Goal: Task Accomplishment & Management: Manage account settings

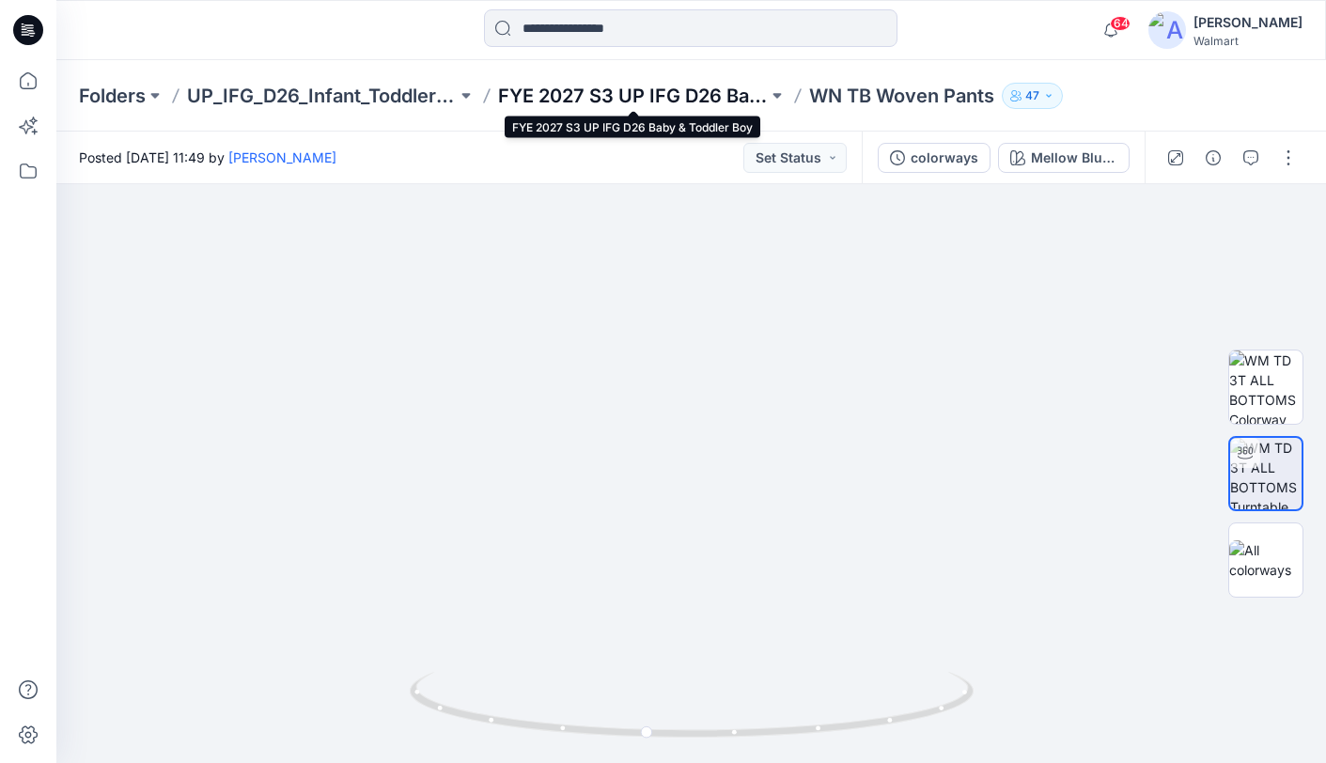
click at [636, 93] on p "FYE 2027 S3 UP IFG D26 Baby & Toddler Boy" at bounding box center [633, 96] width 270 height 26
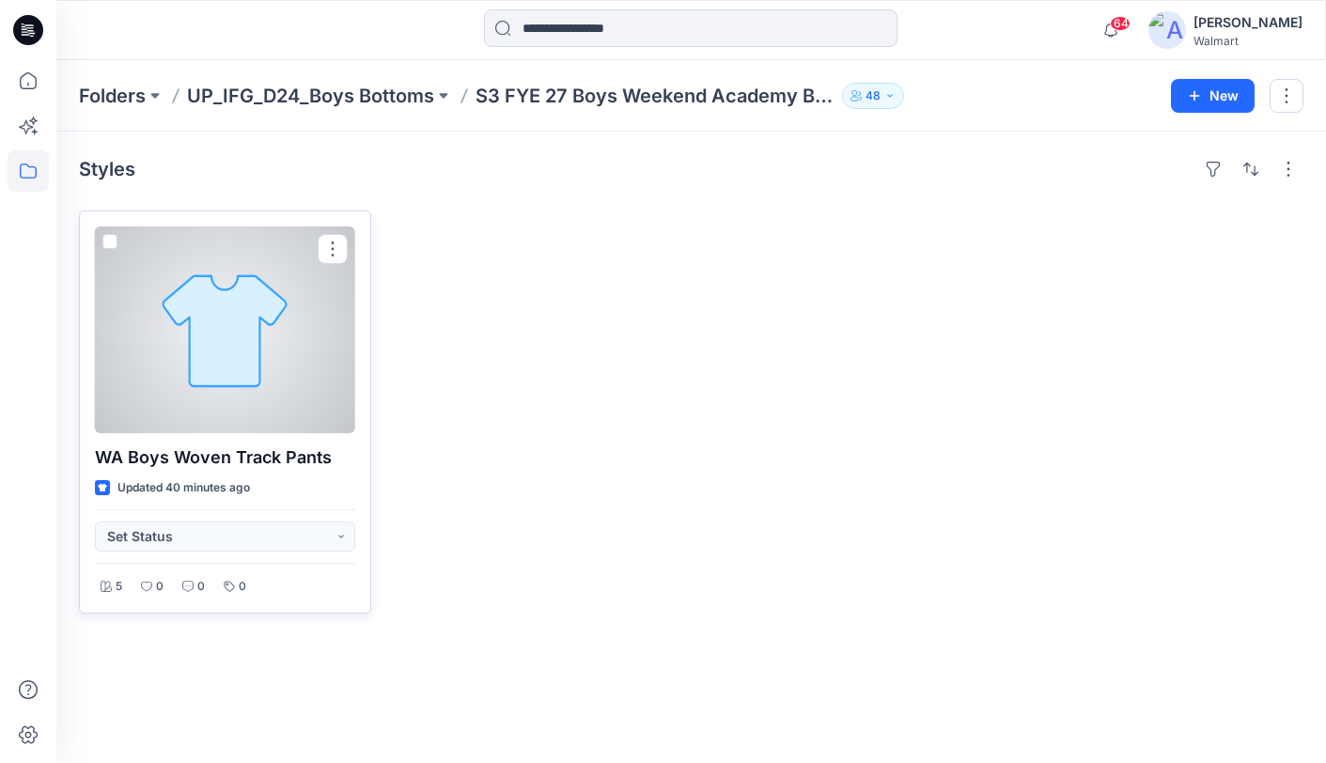
click at [215, 286] on div at bounding box center [225, 329] width 260 height 207
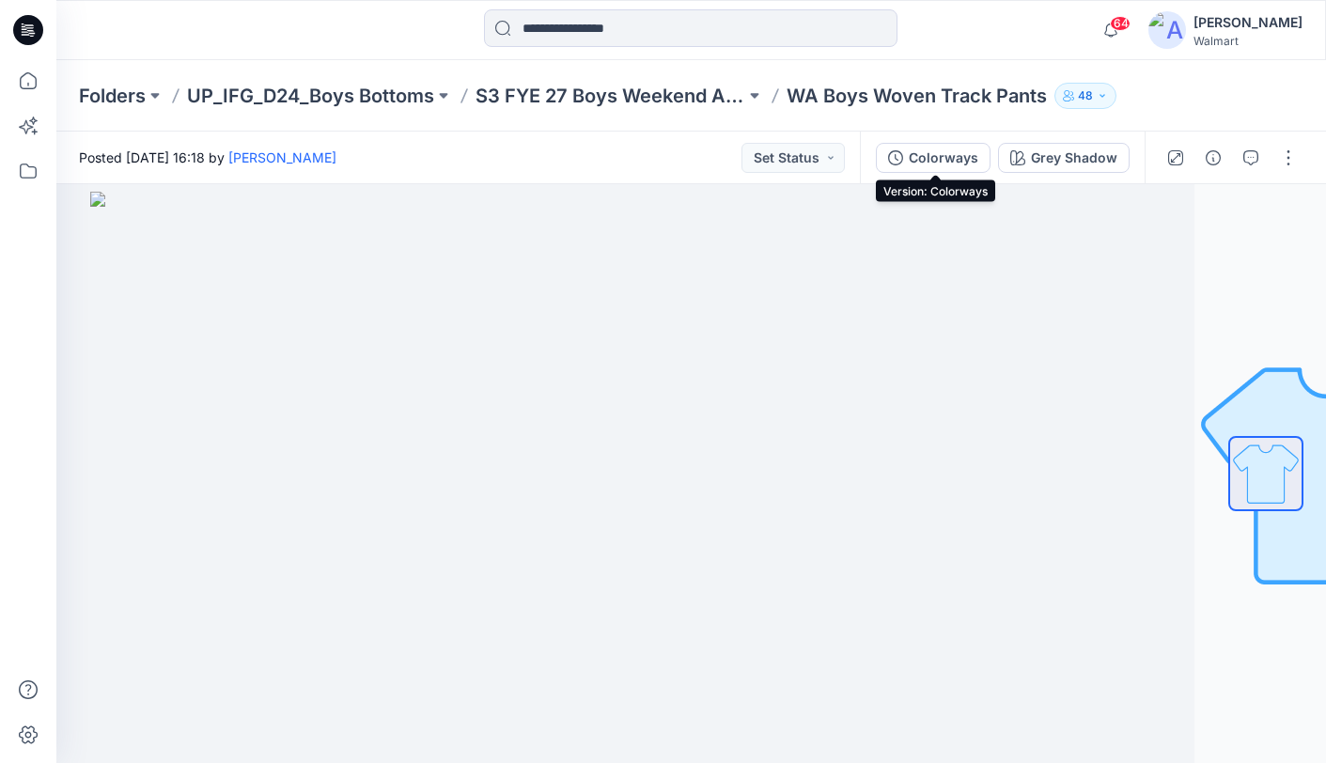
click at [945, 166] on div "Colorways" at bounding box center [944, 158] width 70 height 21
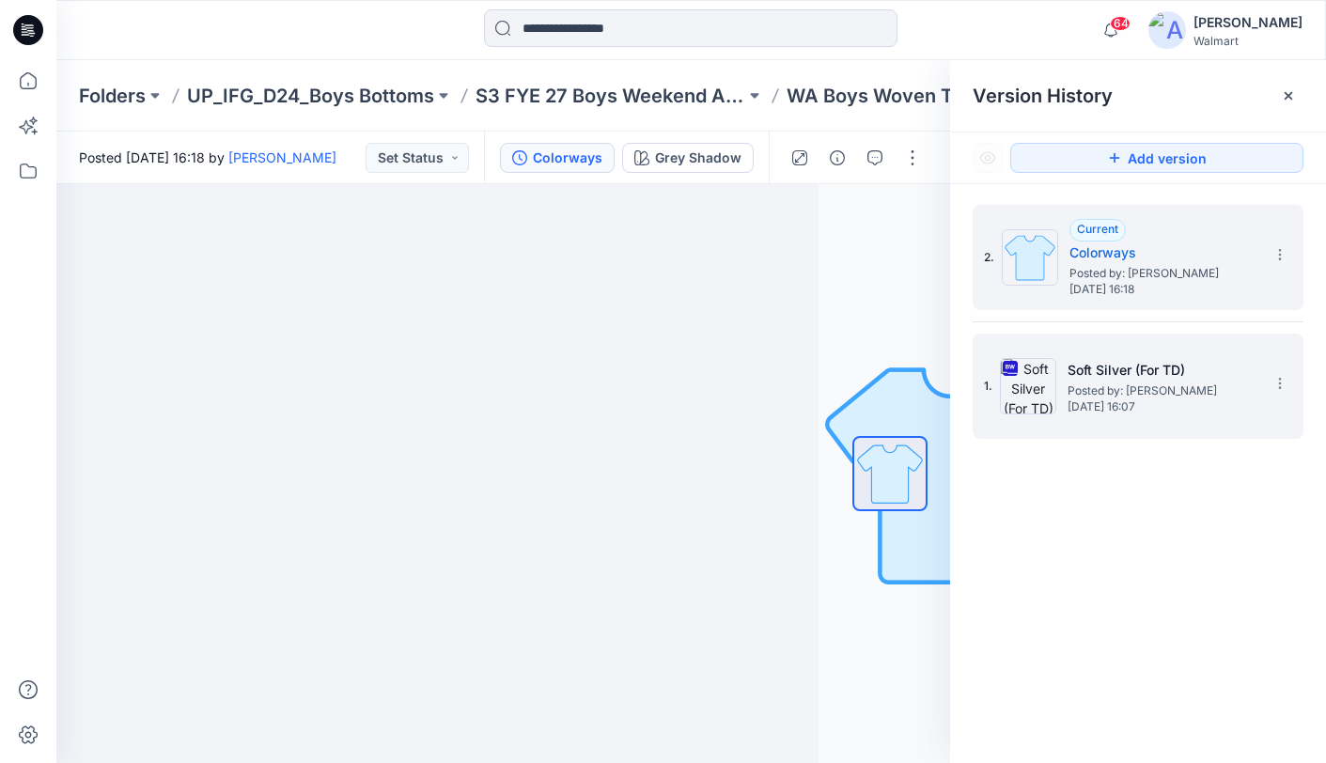
click at [1232, 365] on h5 "Soft Silver (For TD)" at bounding box center [1161, 370] width 188 height 23
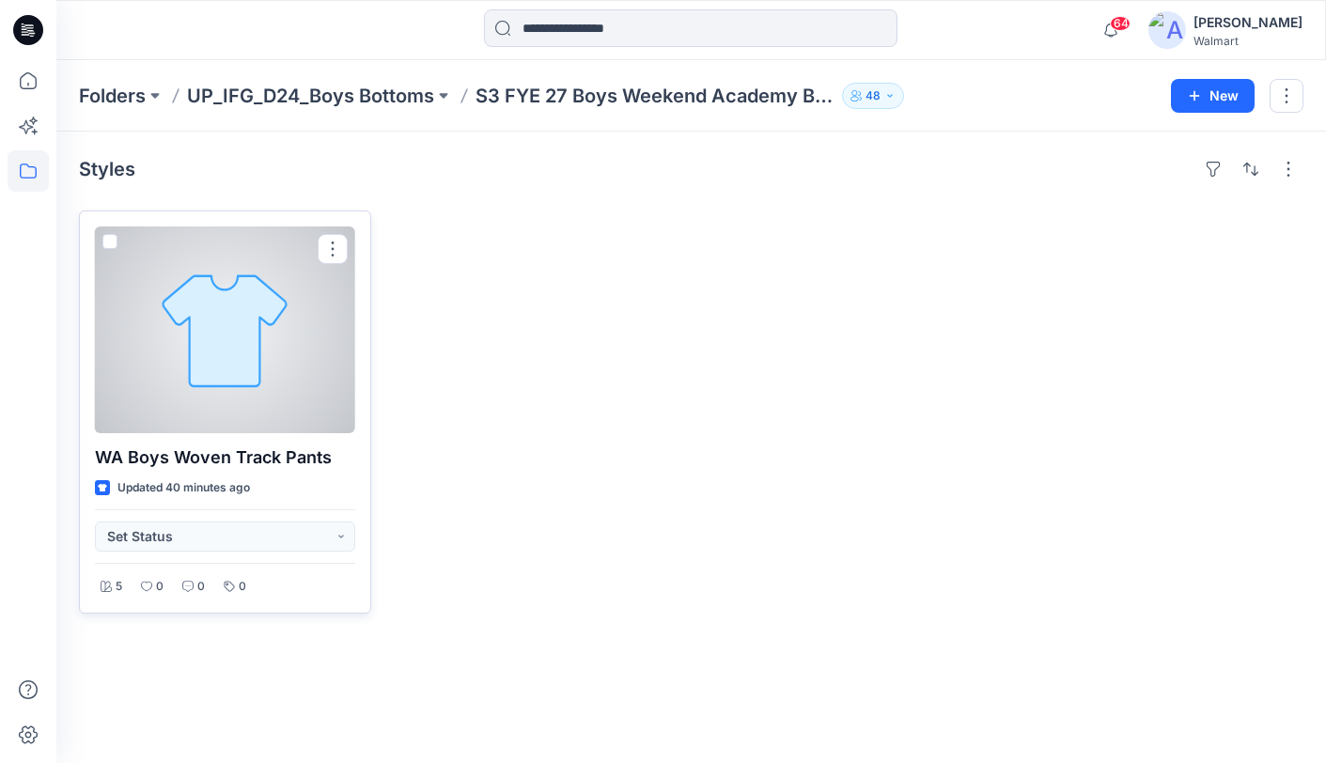
click at [311, 356] on div at bounding box center [225, 329] width 260 height 207
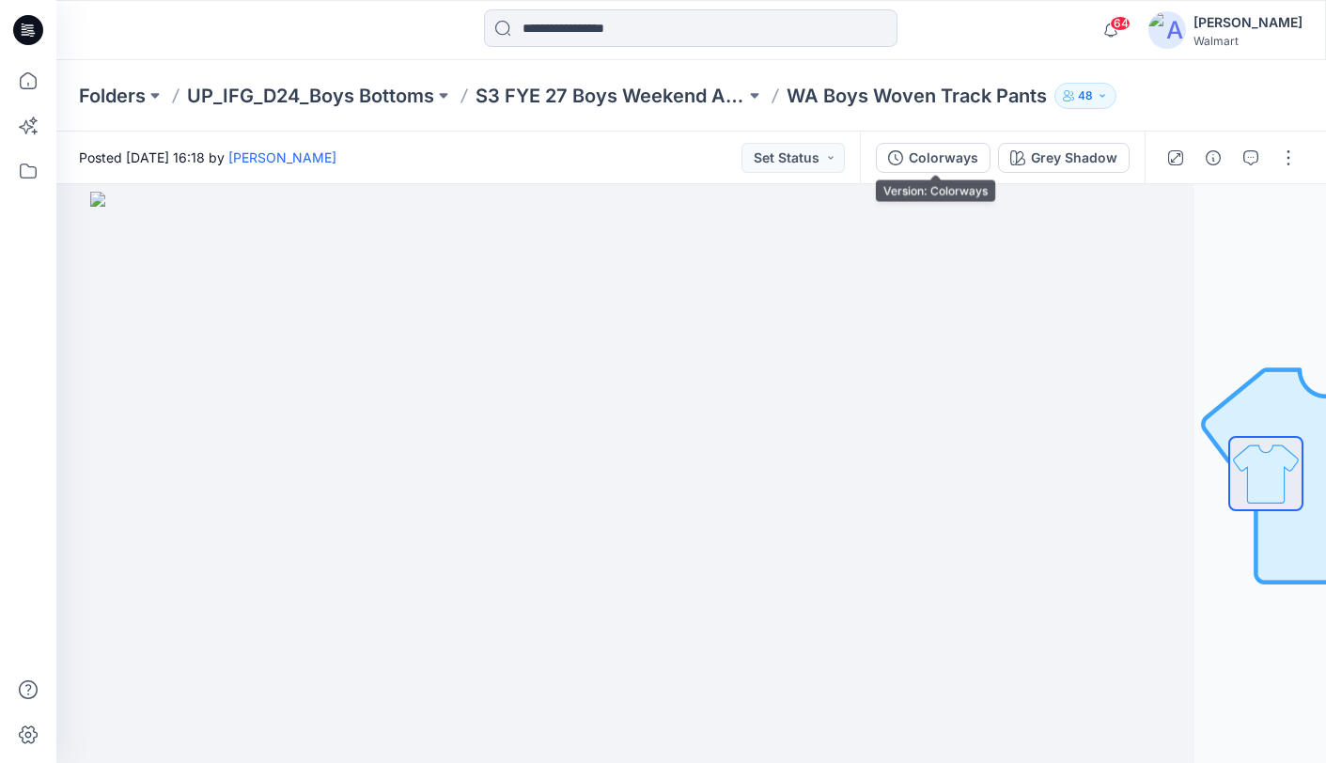
click at [948, 163] on div "Colorways" at bounding box center [944, 158] width 70 height 21
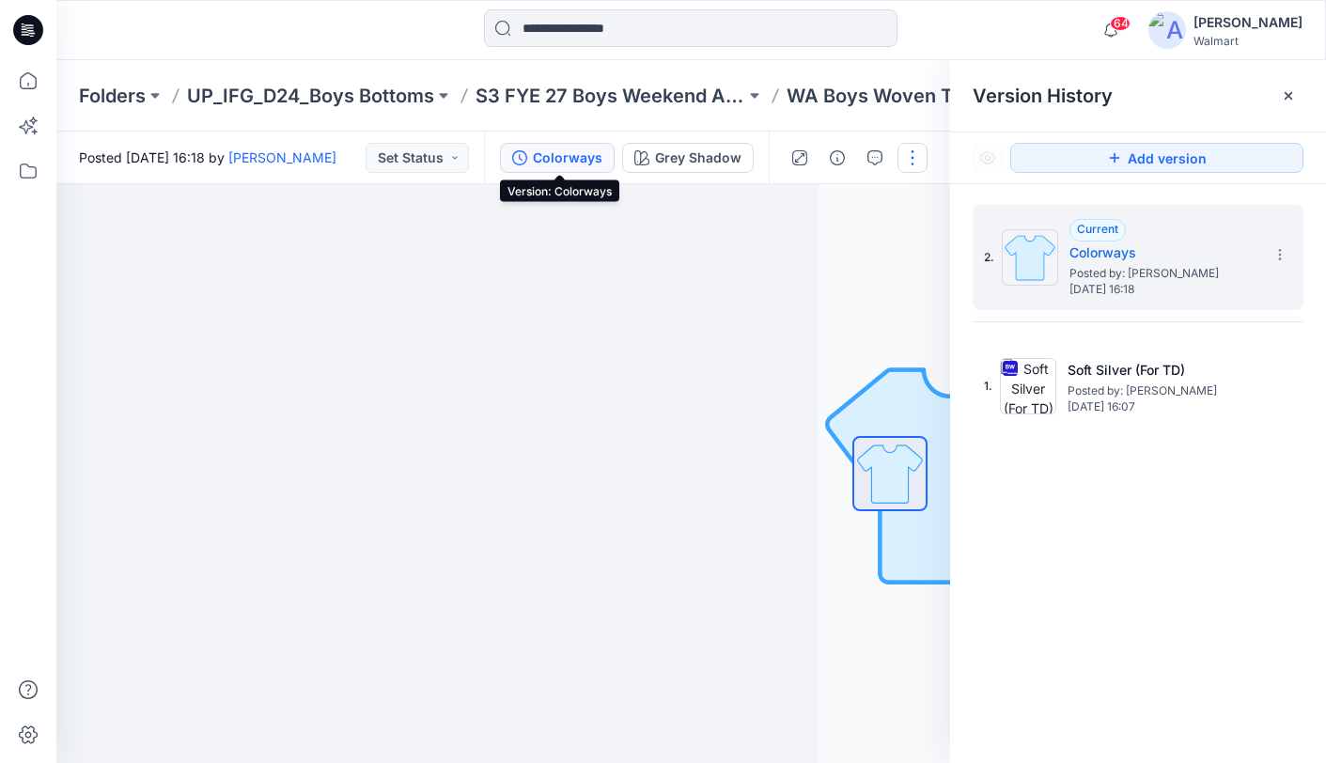
click at [918, 163] on button "button" at bounding box center [912, 158] width 30 height 30
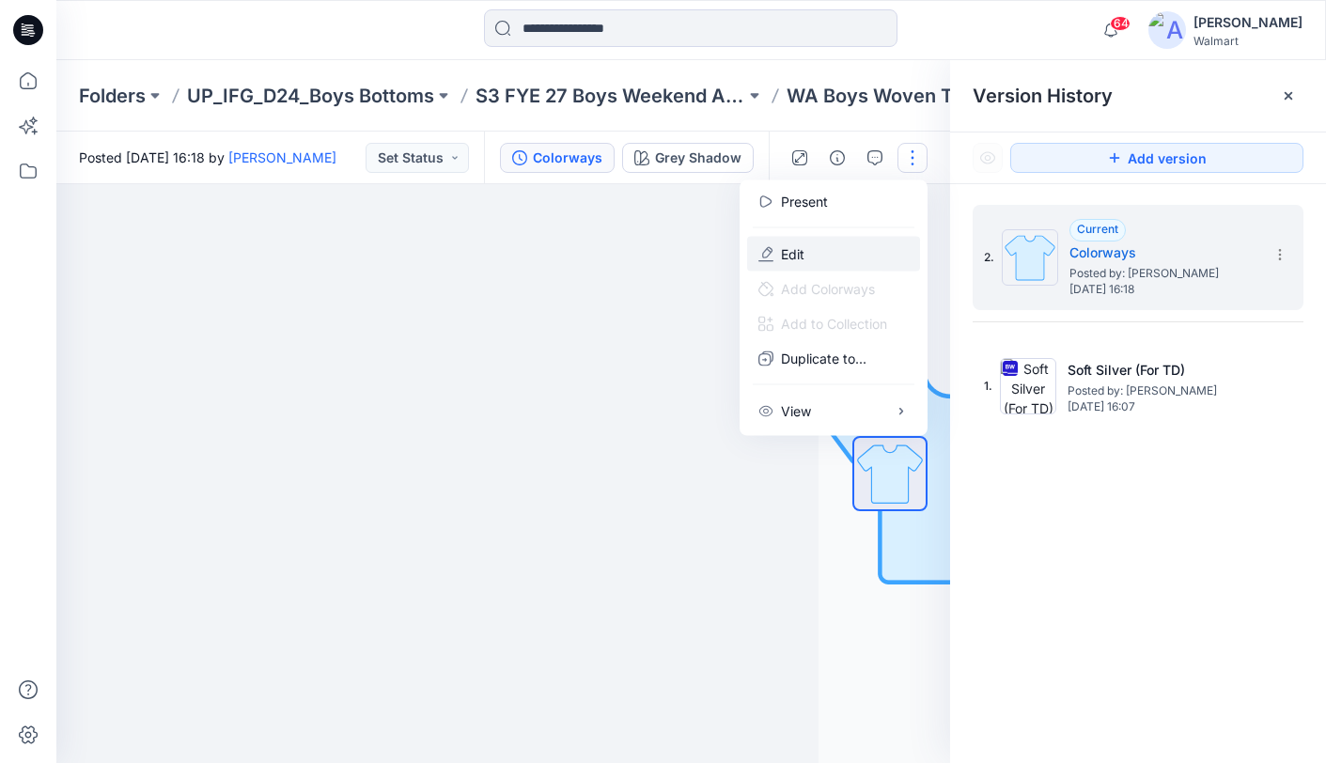
click at [823, 248] on button "Edit" at bounding box center [833, 254] width 173 height 35
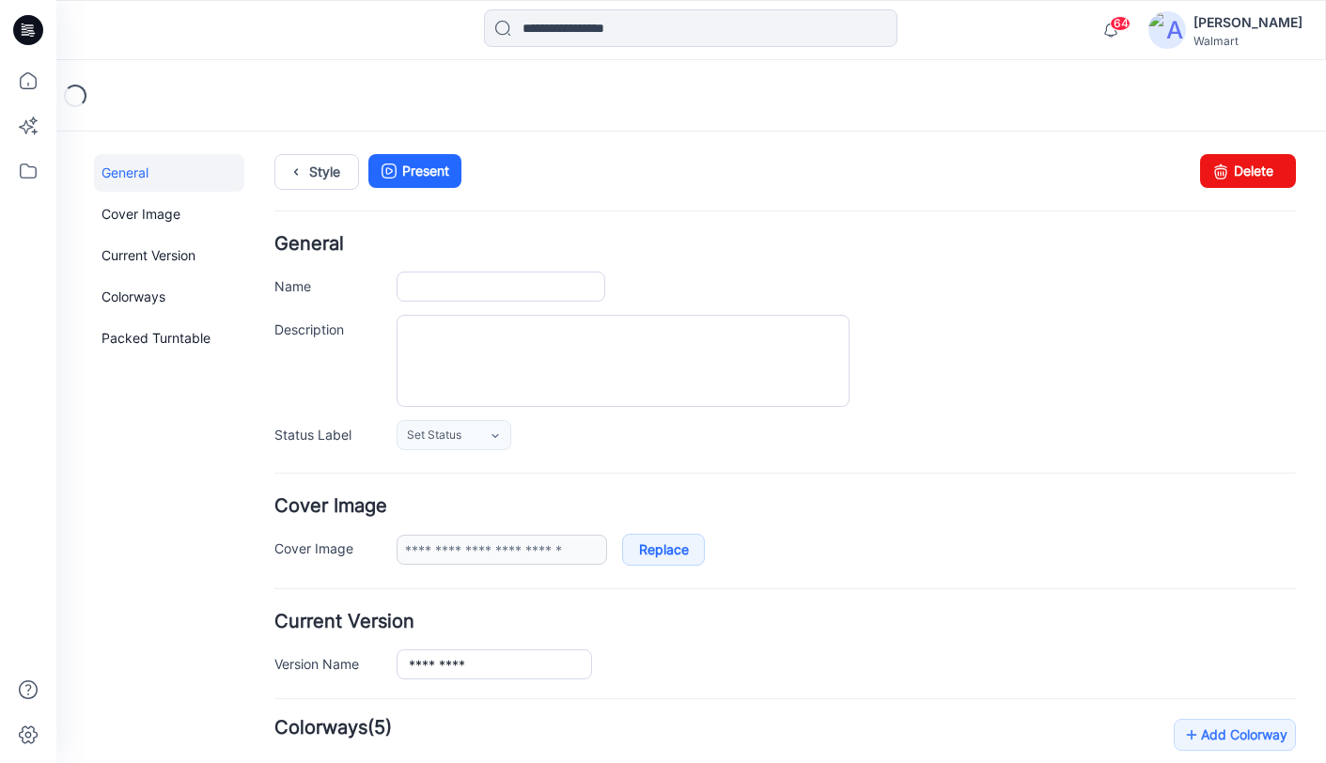
type input "**********"
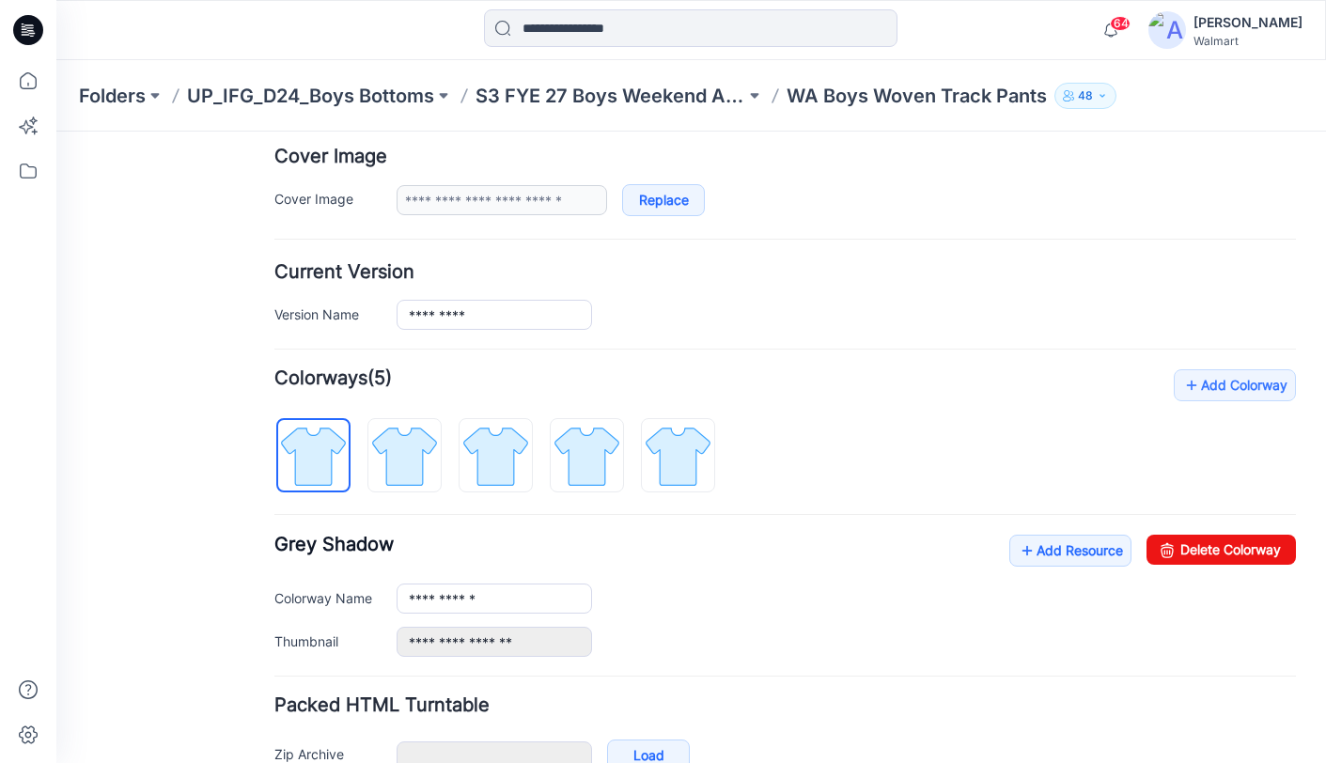
scroll to position [459, 0]
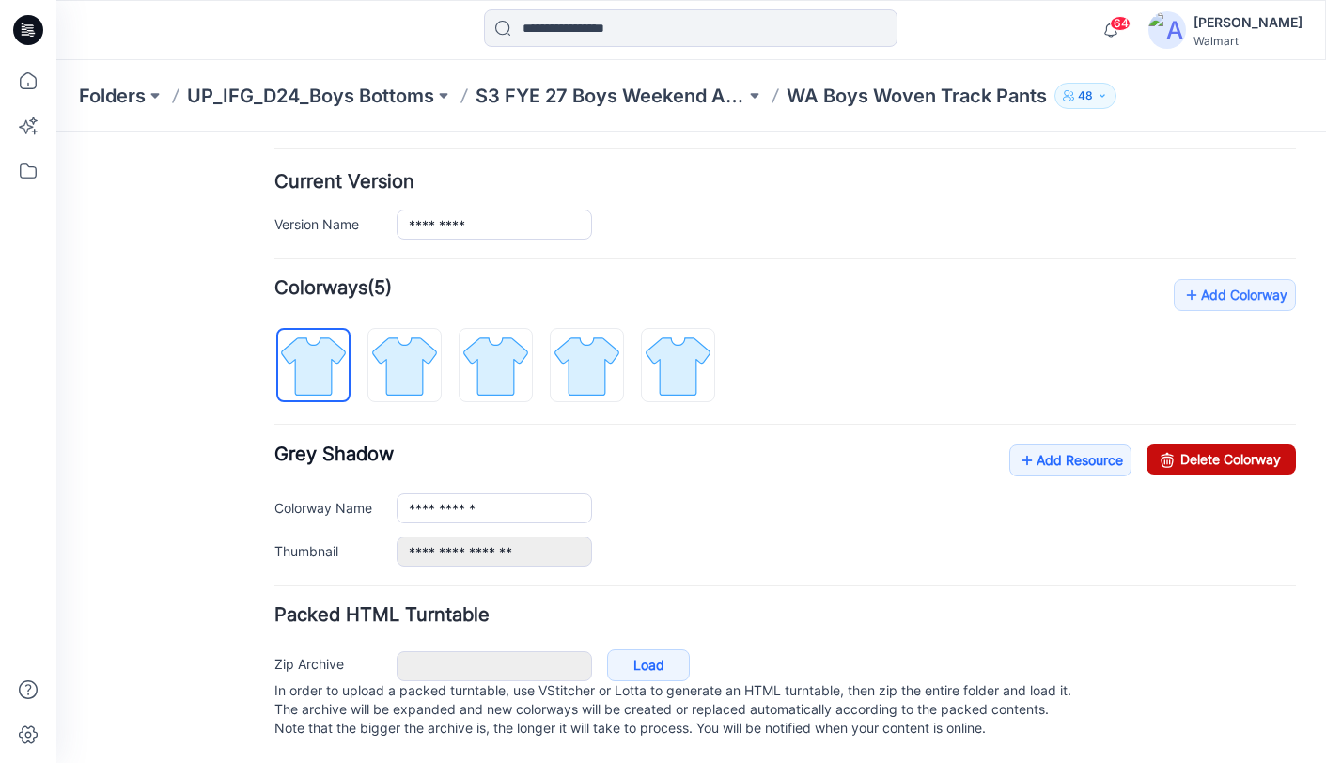
click at [1260, 444] on link "Delete Colorway" at bounding box center [1220, 459] width 149 height 30
click at [1259, 444] on link "Delete Colorway" at bounding box center [1220, 459] width 149 height 30
click at [1258, 444] on link "Delete Colorway" at bounding box center [1220, 459] width 149 height 30
type input "**********"
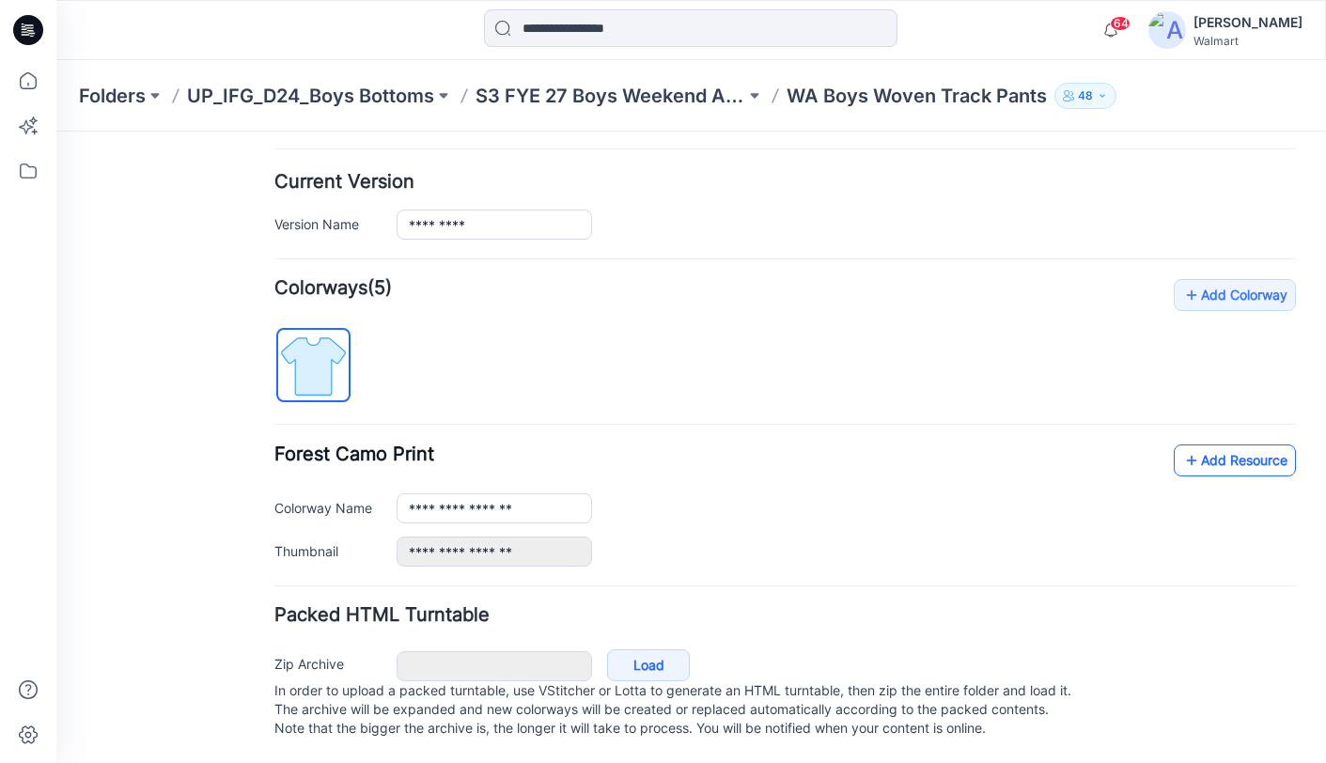
click at [1258, 444] on link "Add Resource" at bounding box center [1235, 460] width 122 height 32
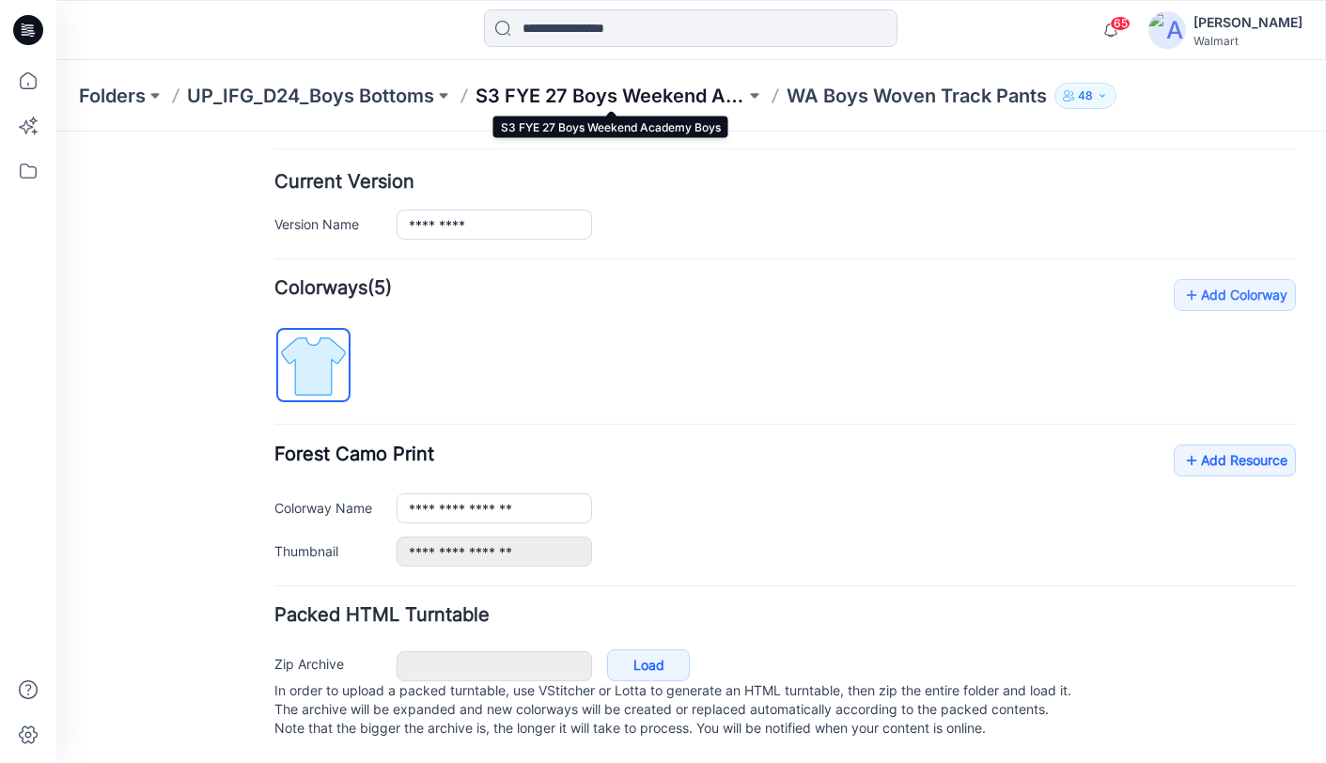
click at [578, 93] on p "S3 FYE 27 Boys Weekend Academy Boys" at bounding box center [610, 96] width 270 height 26
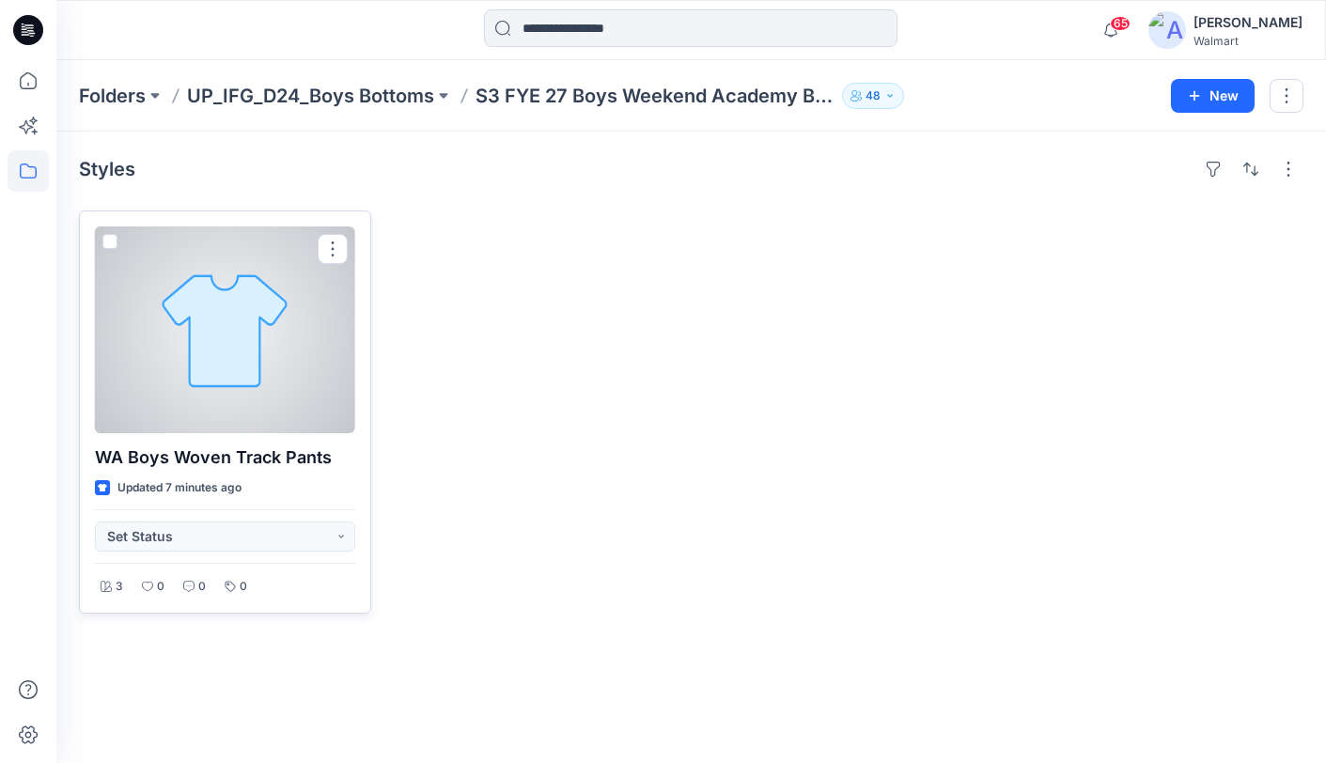
click at [258, 328] on div at bounding box center [225, 329] width 260 height 207
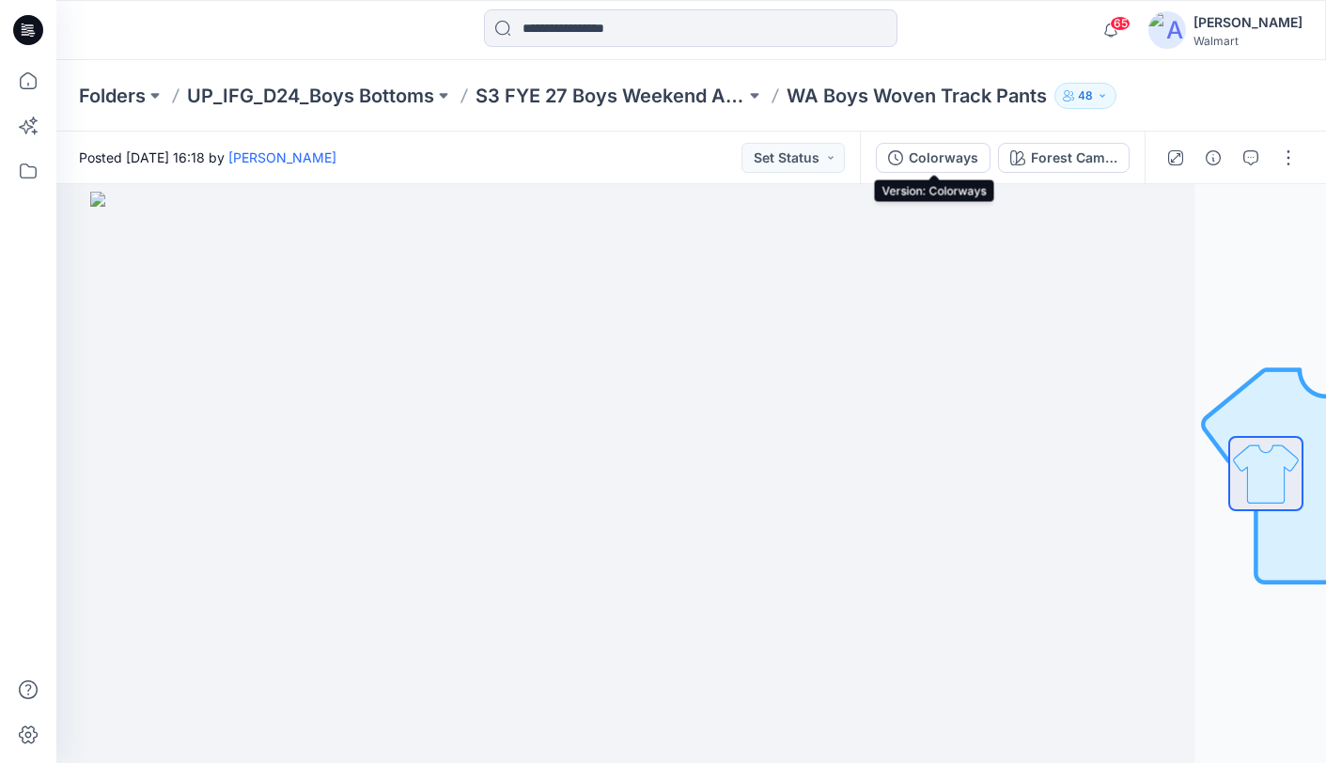
click at [948, 163] on div "Colorways" at bounding box center [944, 158] width 70 height 21
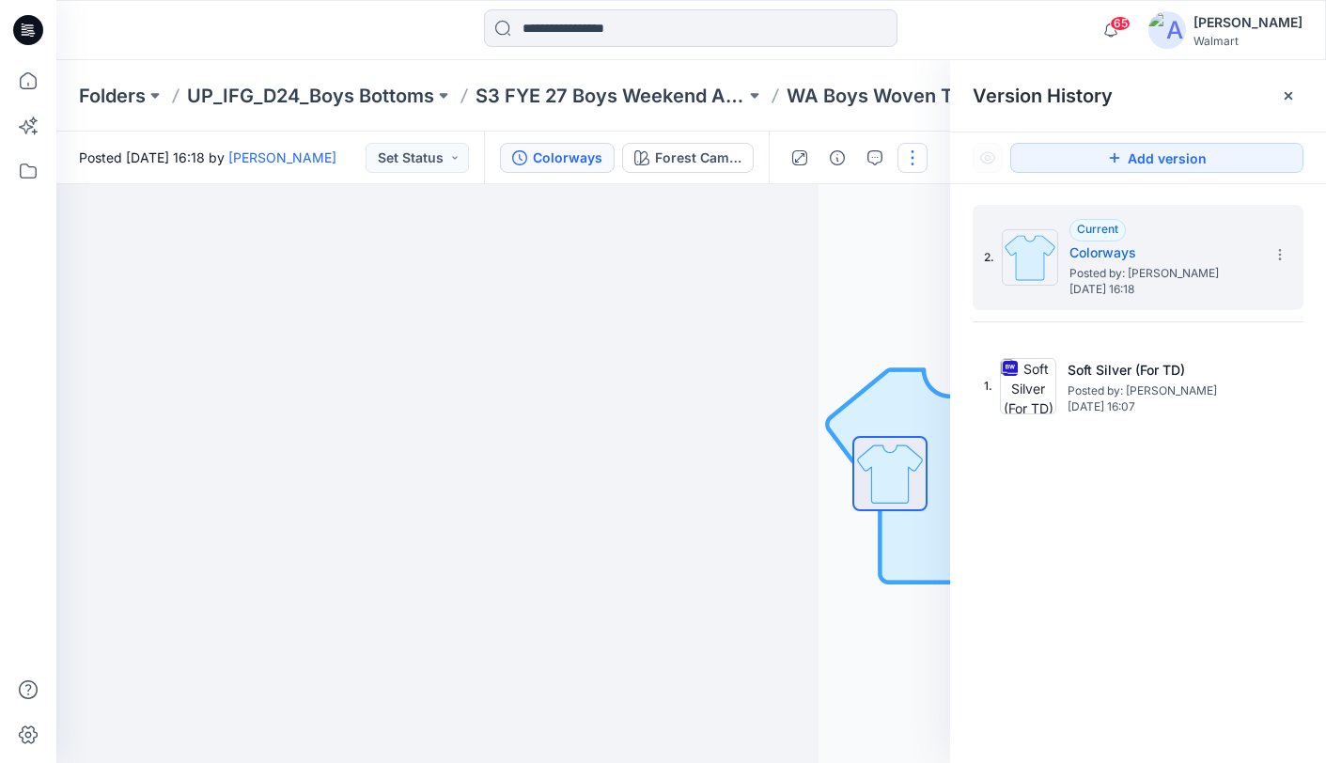
click at [917, 163] on button "button" at bounding box center [912, 158] width 30 height 30
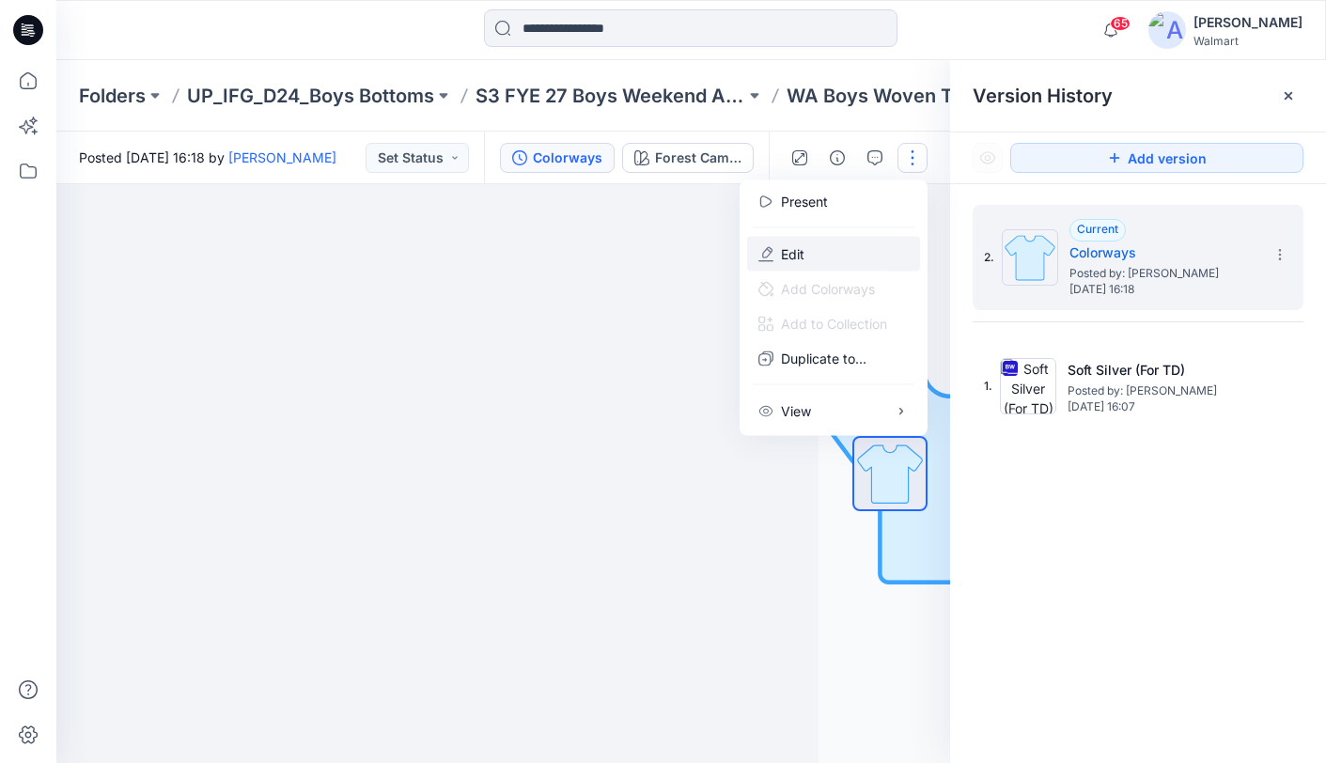
click at [802, 249] on p "Edit" at bounding box center [792, 254] width 23 height 20
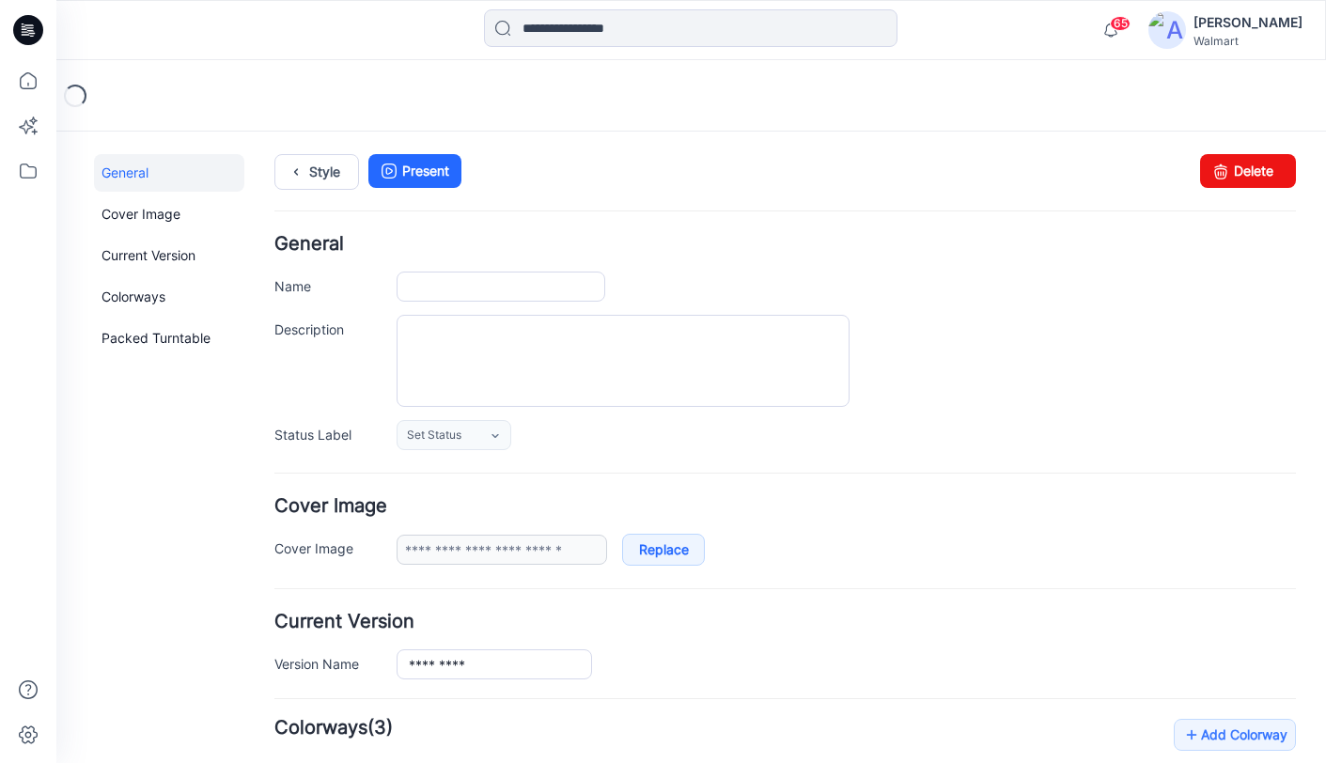
type input "**********"
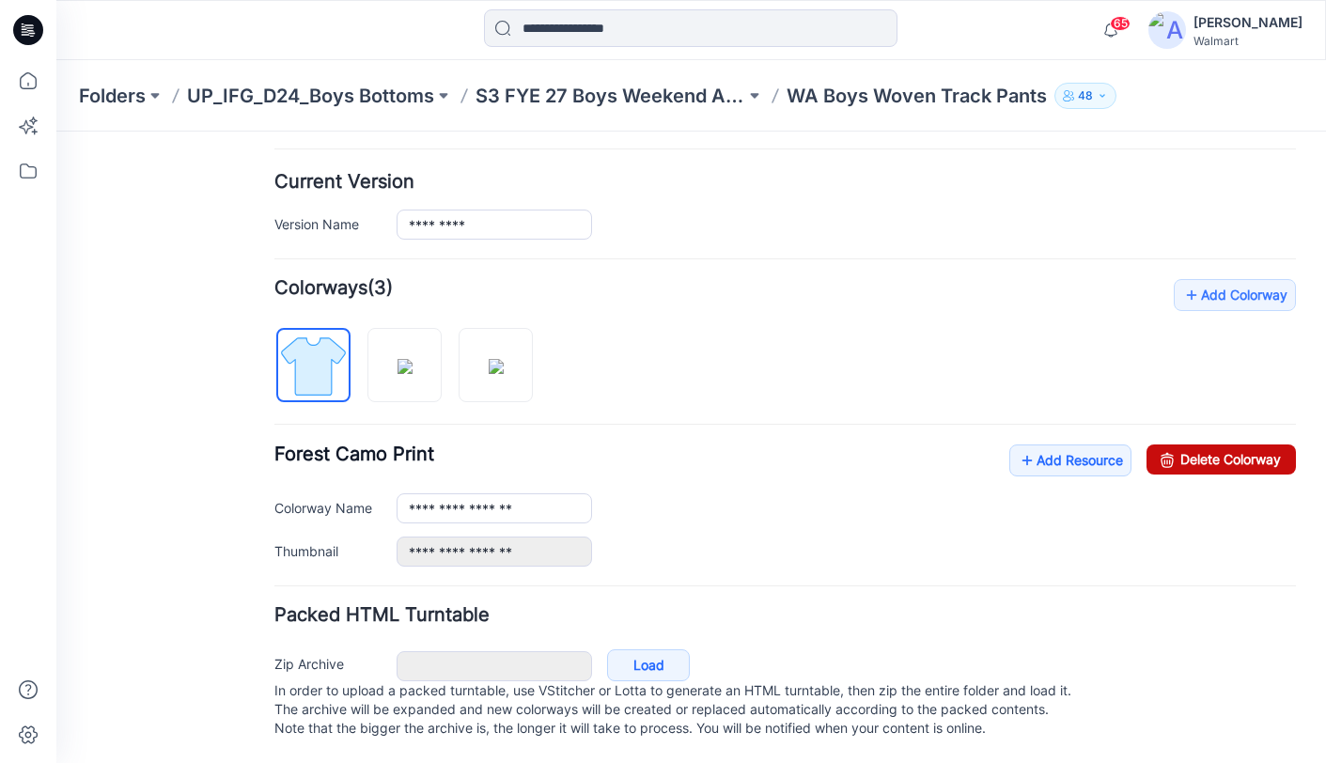
scroll to position [458, 0]
click at [1222, 444] on link "Delete Colorway" at bounding box center [1220, 459] width 149 height 30
type input "**********"
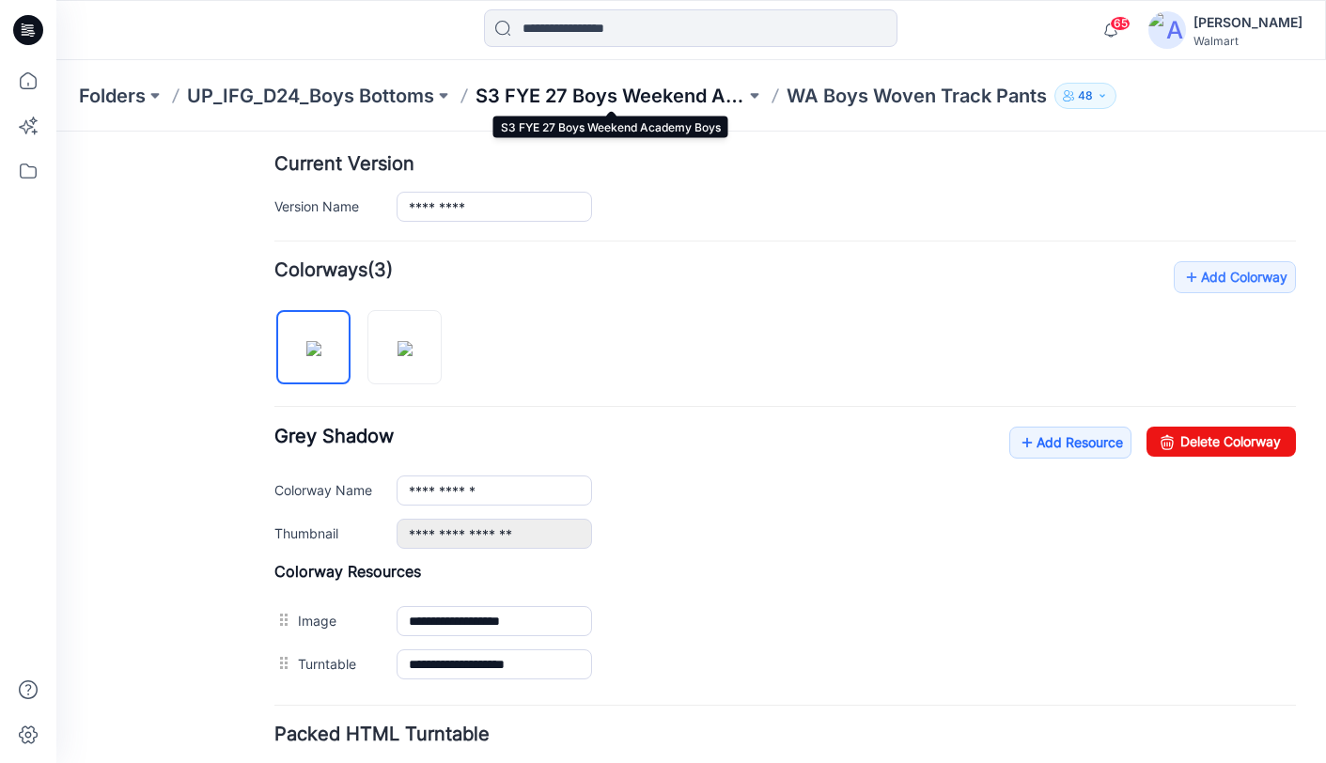
click at [633, 99] on p "S3 FYE 27 Boys Weekend Academy Boys" at bounding box center [610, 96] width 270 height 26
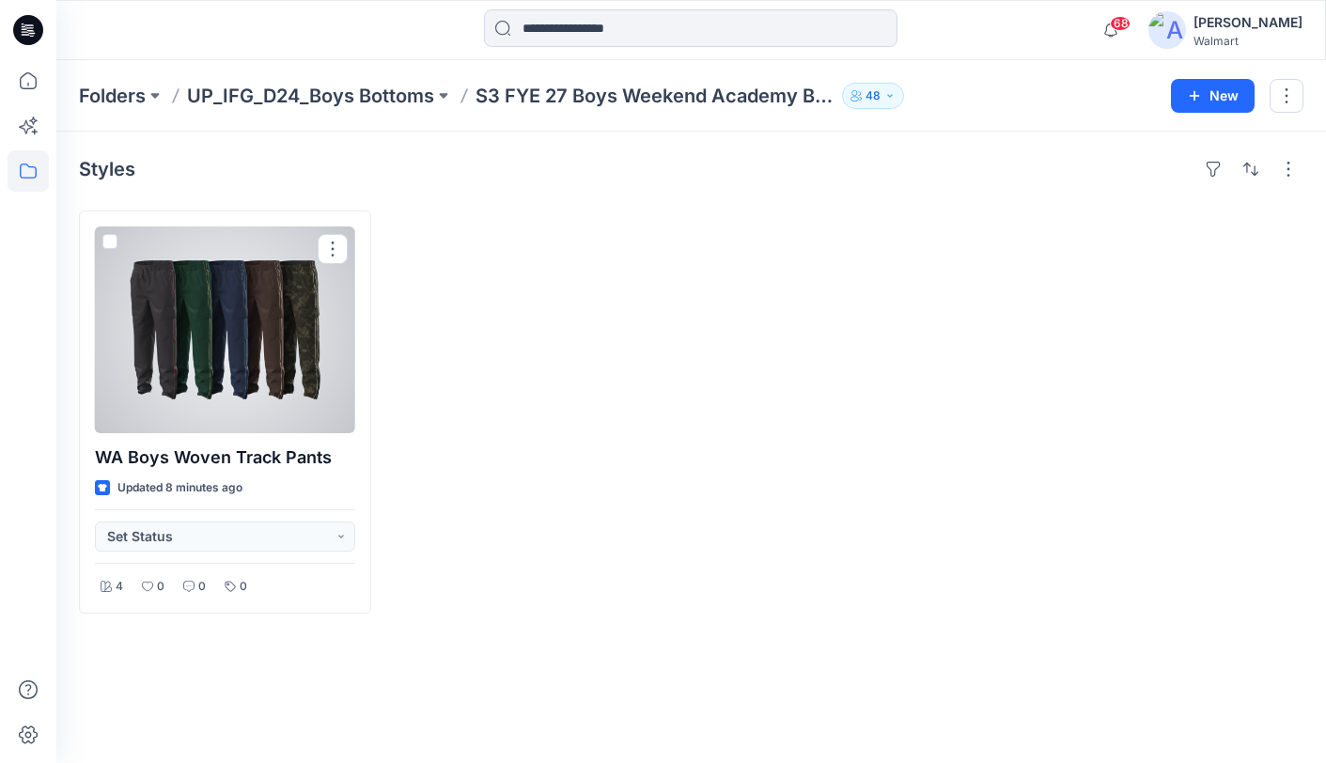
click at [260, 362] on div at bounding box center [225, 329] width 260 height 207
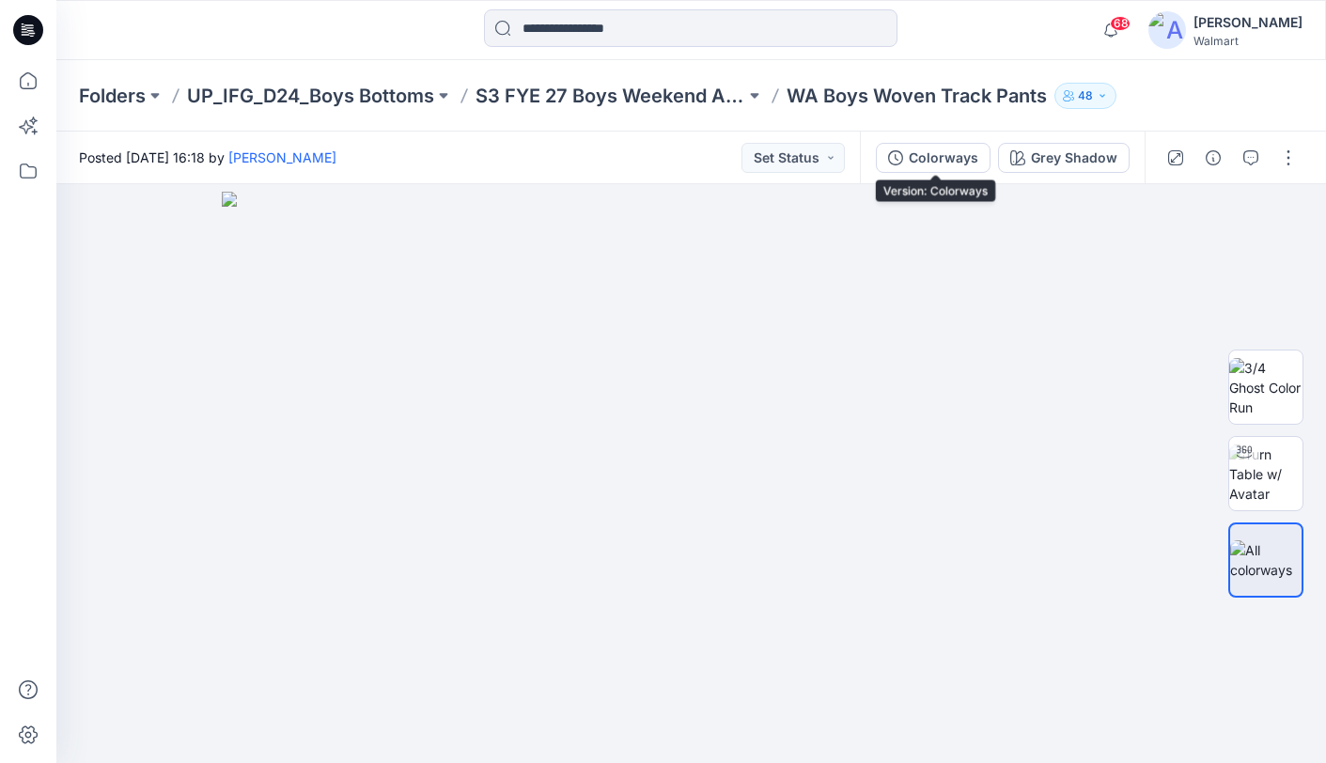
click at [943, 160] on div "Colorways" at bounding box center [944, 158] width 70 height 21
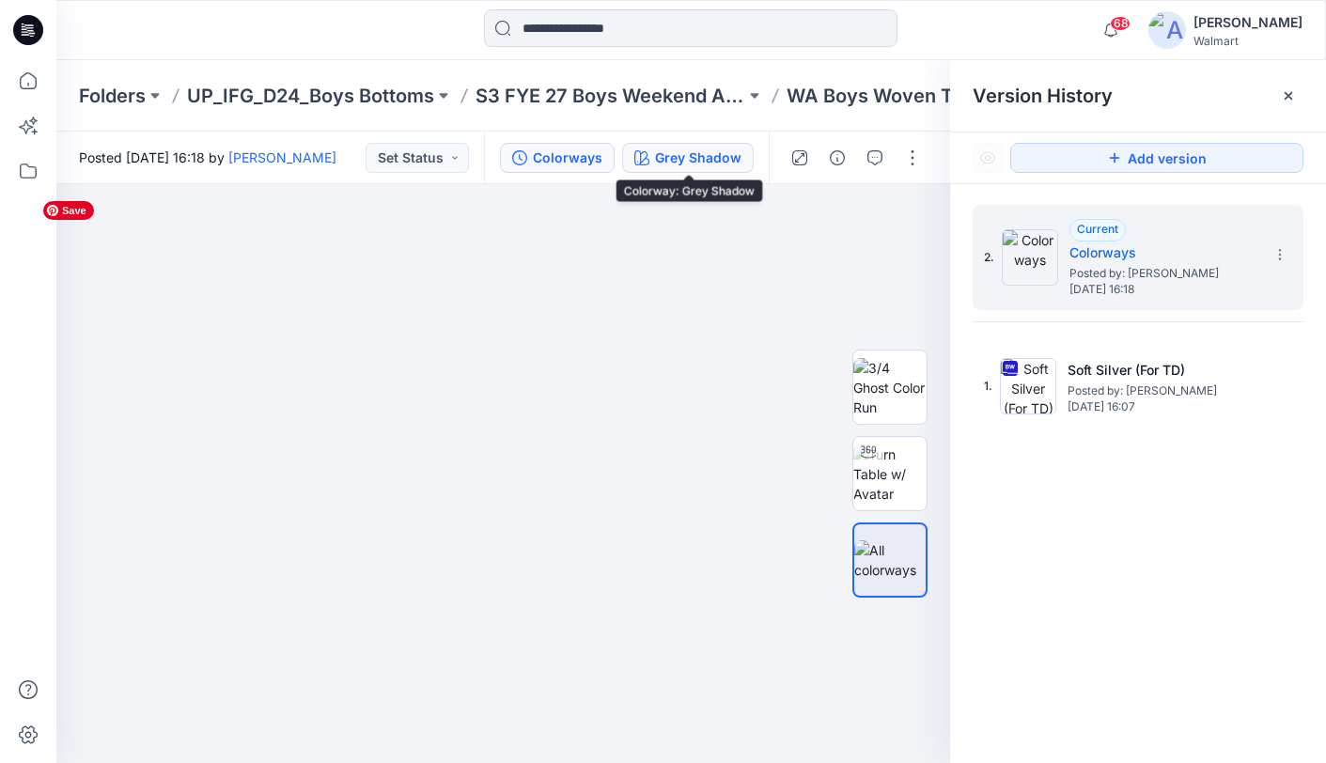
click at [716, 163] on div "Grey Shadow" at bounding box center [698, 158] width 86 height 21
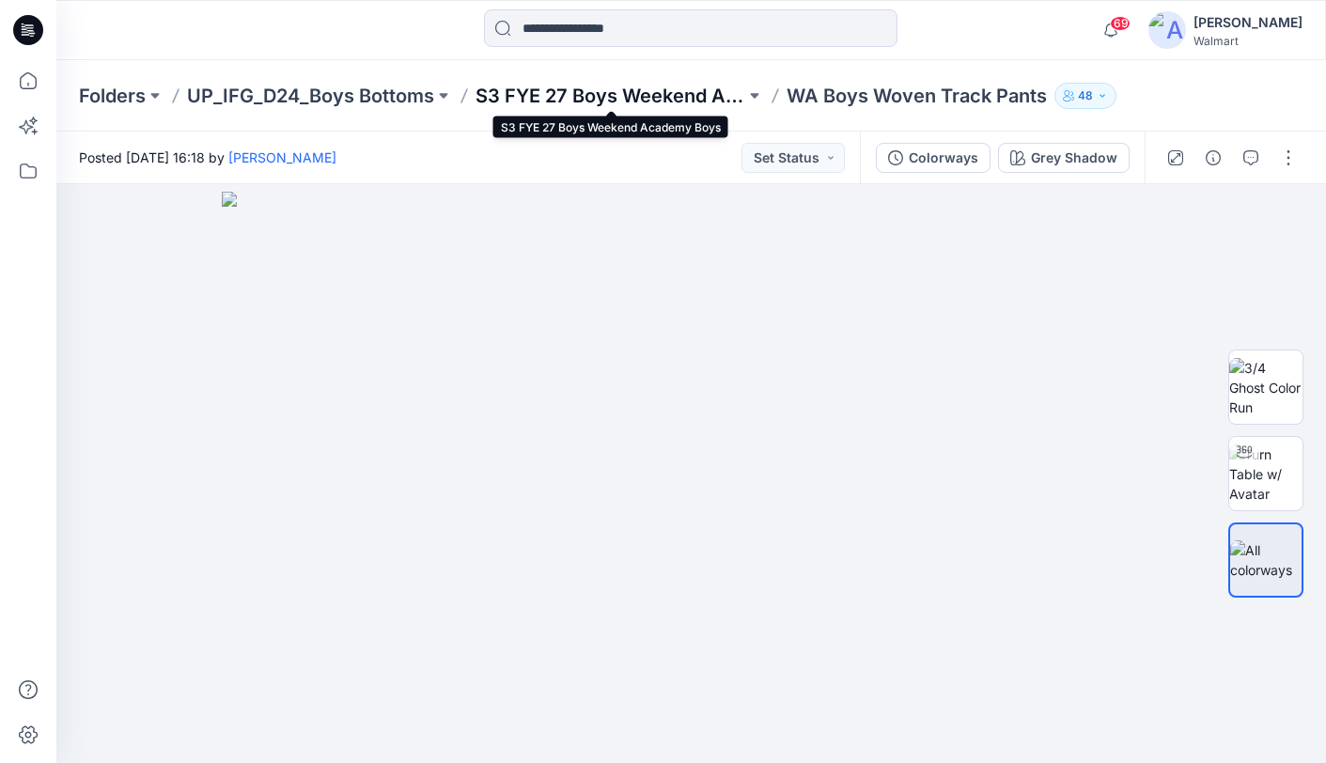
click at [649, 101] on p "S3 FYE 27 Boys Weekend Academy Boys" at bounding box center [610, 96] width 270 height 26
